Goal: Transaction & Acquisition: Purchase product/service

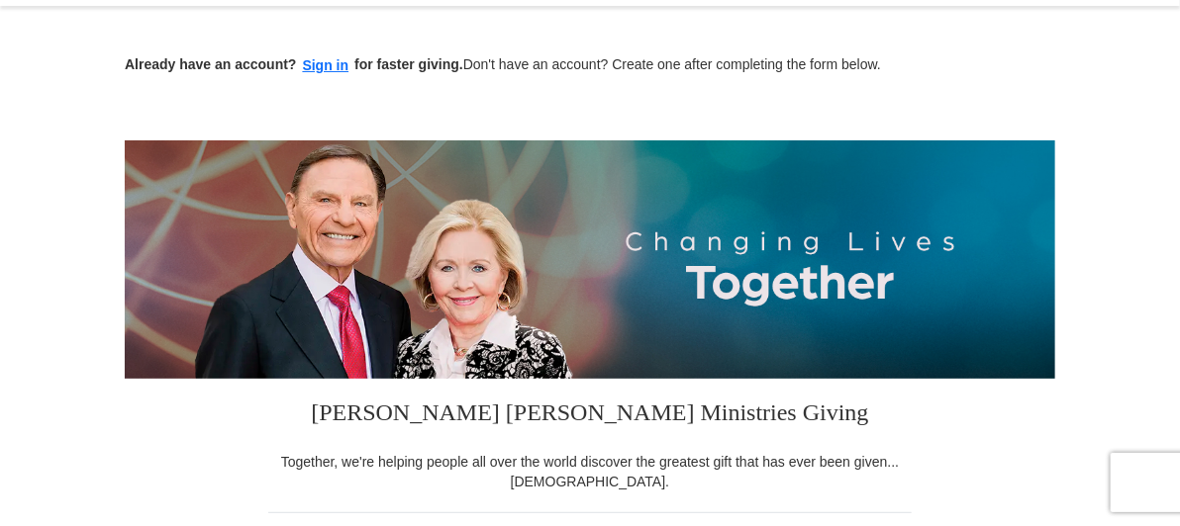
scroll to position [99, 0]
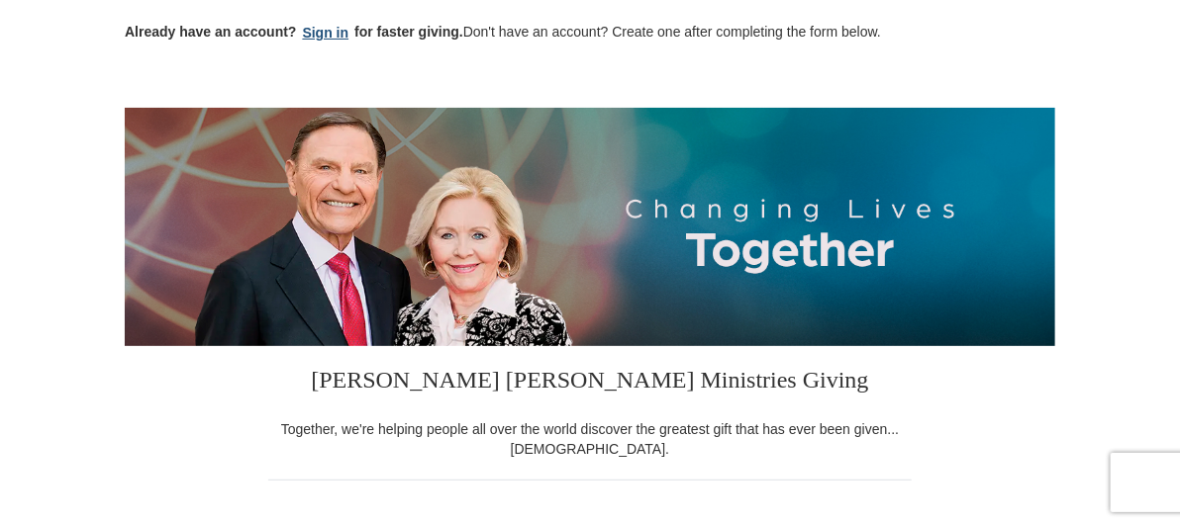
click at [297, 31] on button "Sign in" at bounding box center [326, 33] width 58 height 23
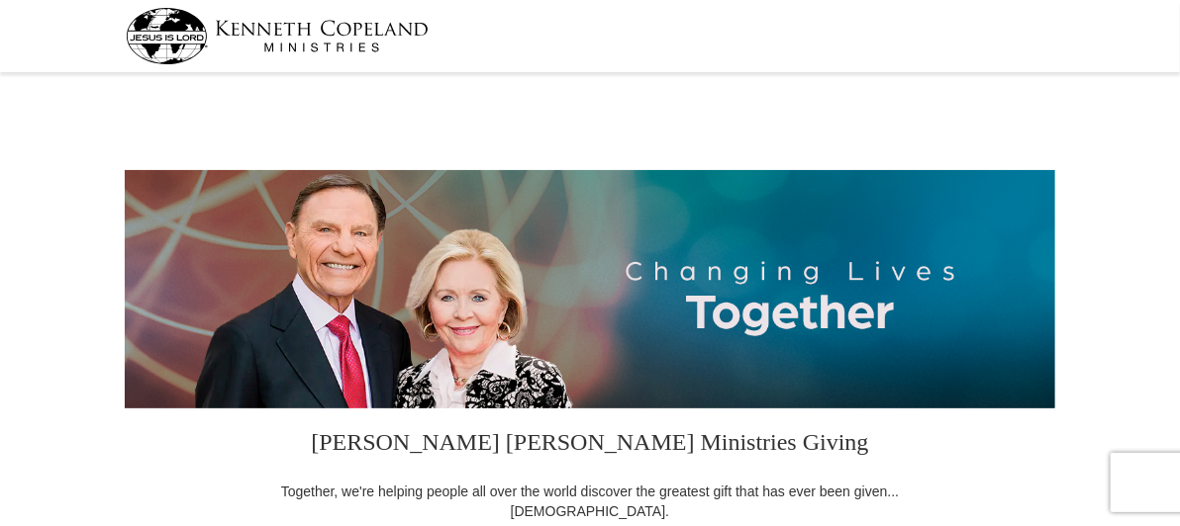
select select "MO"
drag, startPoint x: 1177, startPoint y: 43, endPoint x: 1184, endPoint y: 158, distance: 116.0
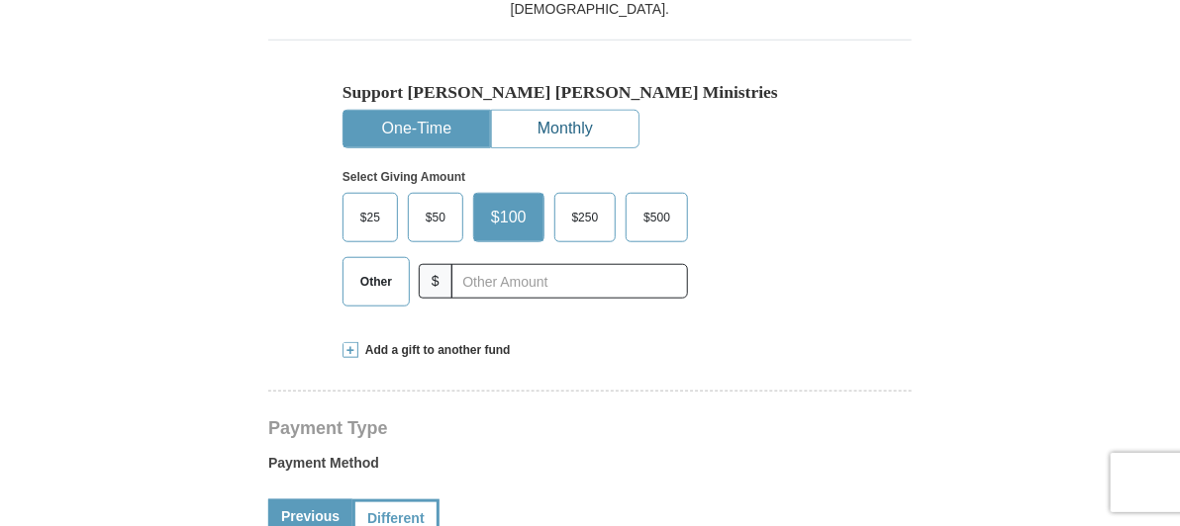
scroll to position [519, 0]
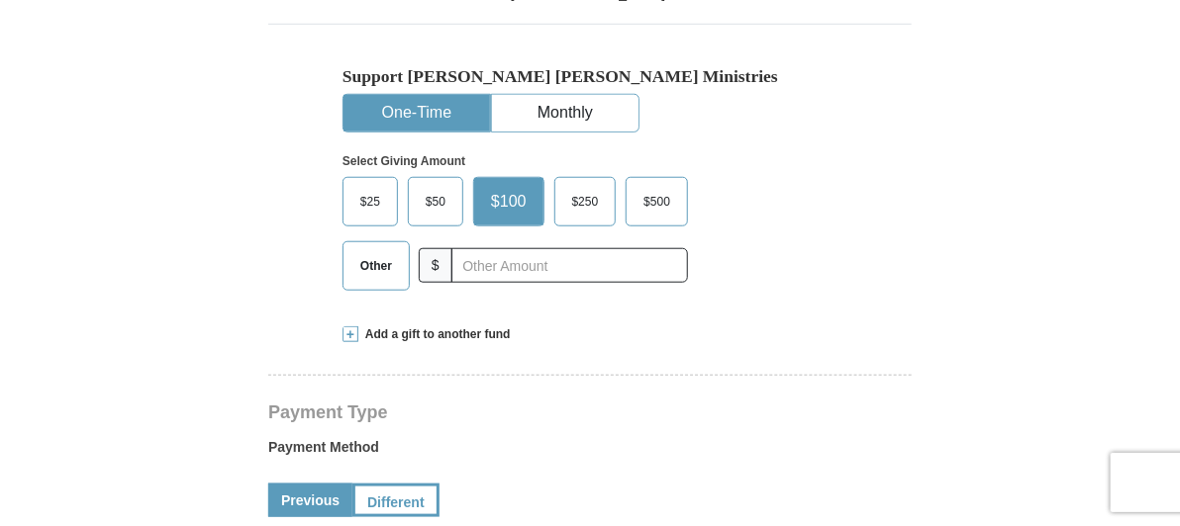
click at [440, 217] on span "$50" at bounding box center [436, 202] width 40 height 30
click at [0, 0] on input "$50" at bounding box center [0, 0] width 0 height 0
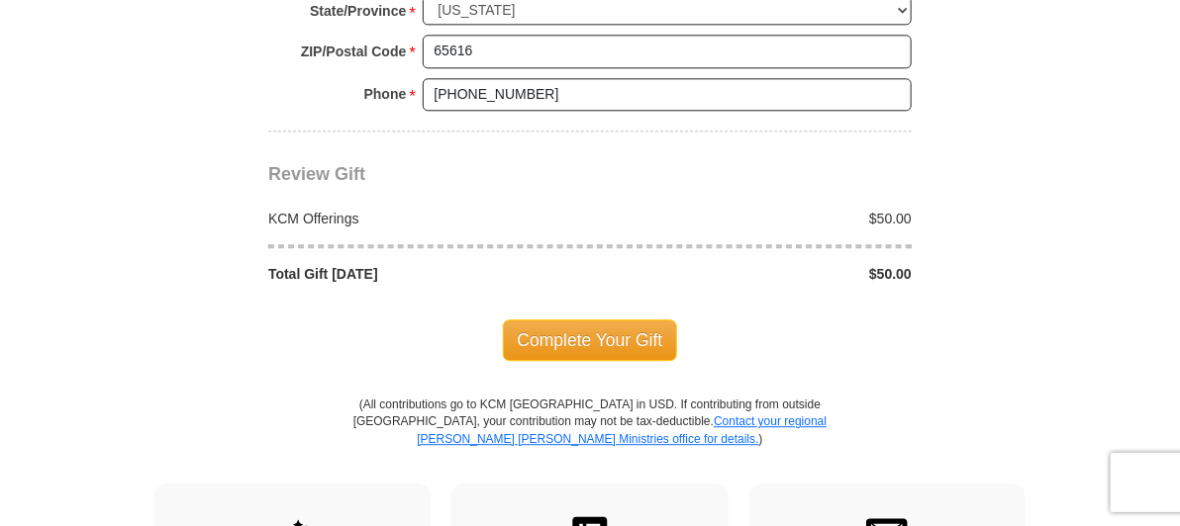
scroll to position [1706, 0]
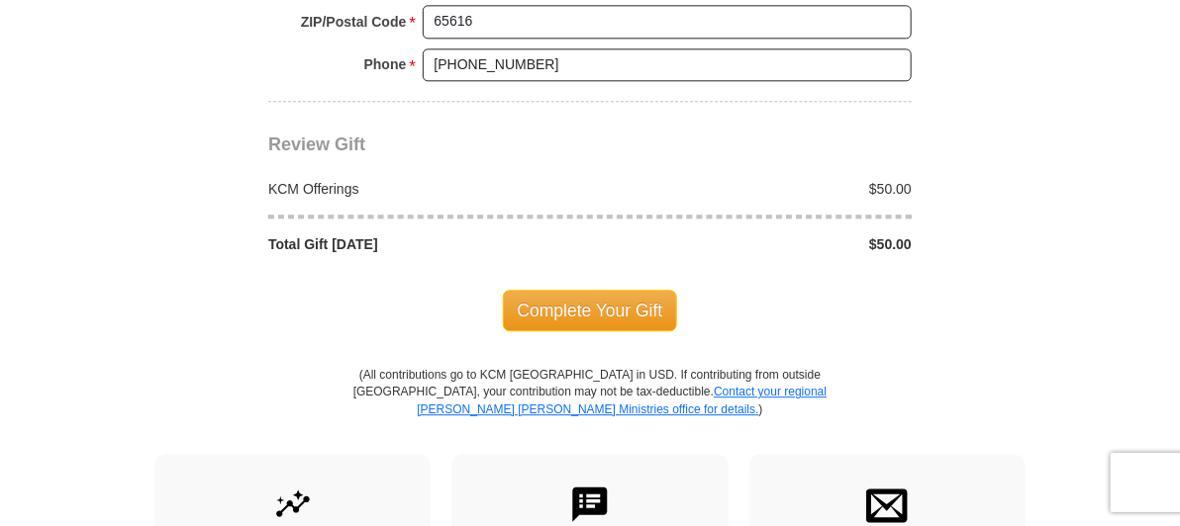
click at [606, 332] on span "Complete Your Gift" at bounding box center [590, 311] width 175 height 42
